Goal: Task Accomplishment & Management: Complete application form

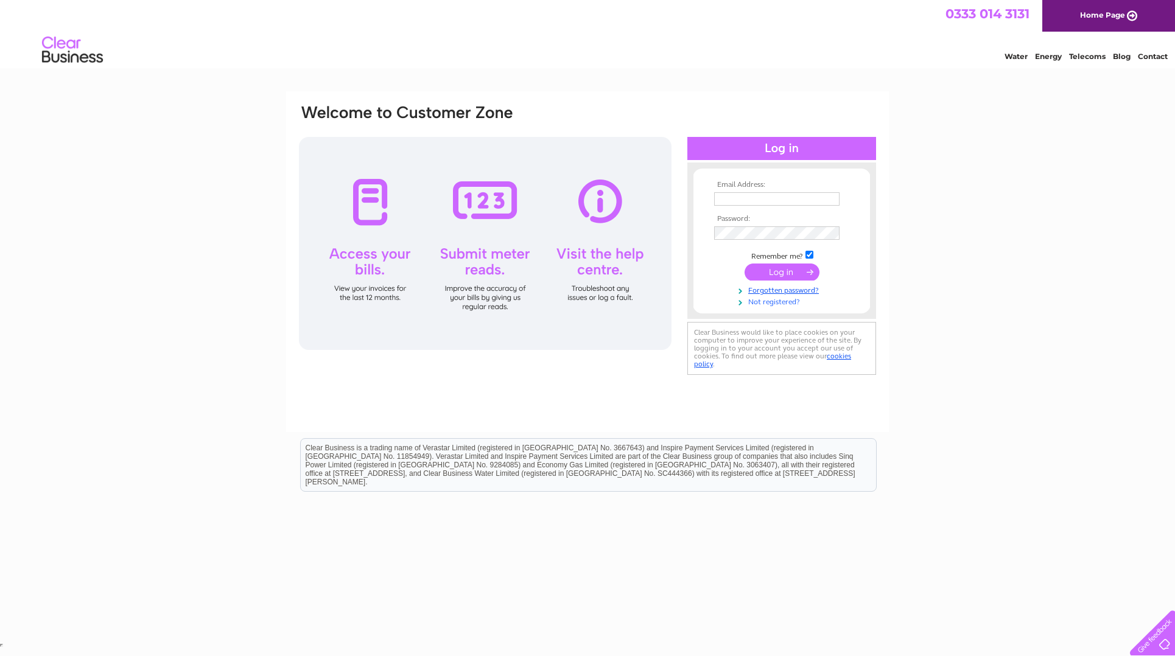
click at [788, 302] on link "Not registered?" at bounding box center [783, 301] width 138 height 12
